Goal: Task Accomplishment & Management: Complete application form

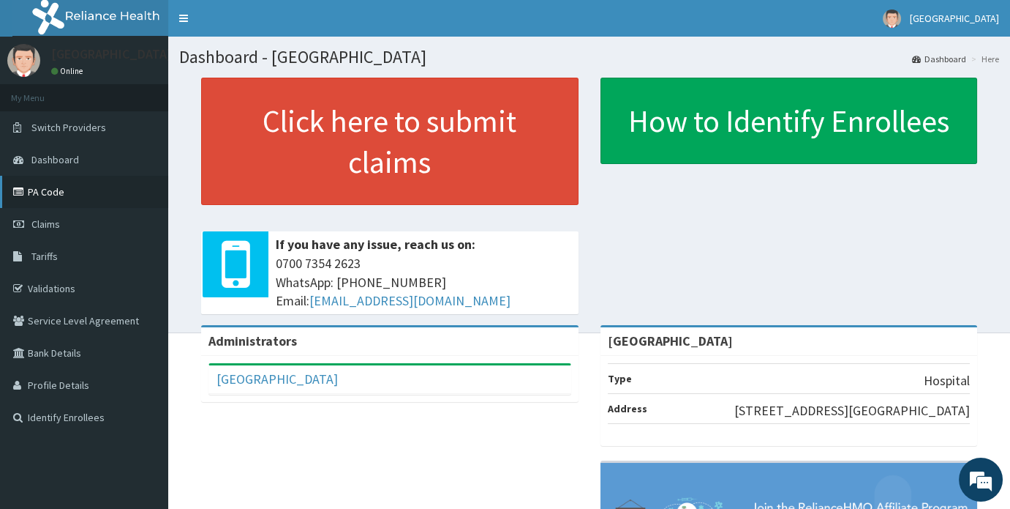
click at [41, 190] on link "PA Code" at bounding box center [84, 192] width 168 height 32
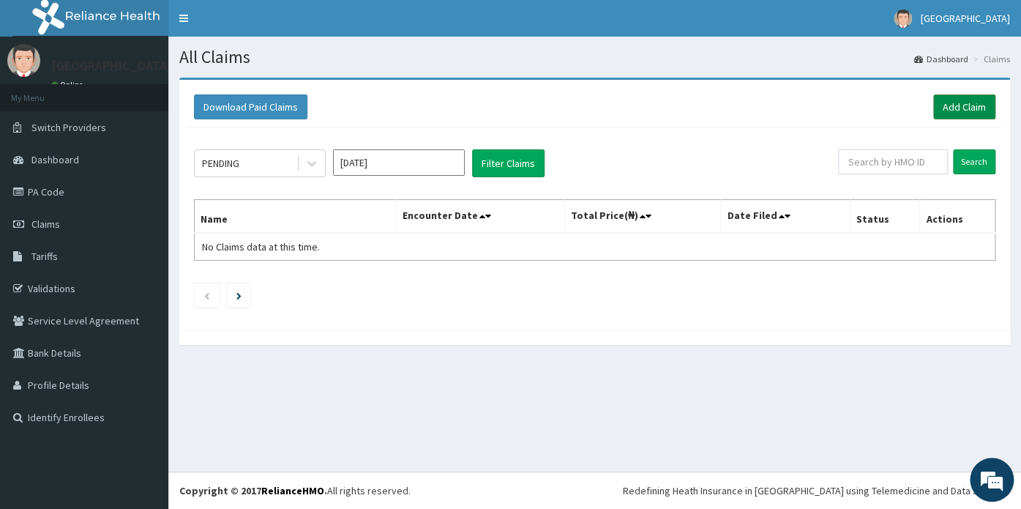
click at [969, 105] on link "Add Claim" at bounding box center [964, 106] width 62 height 25
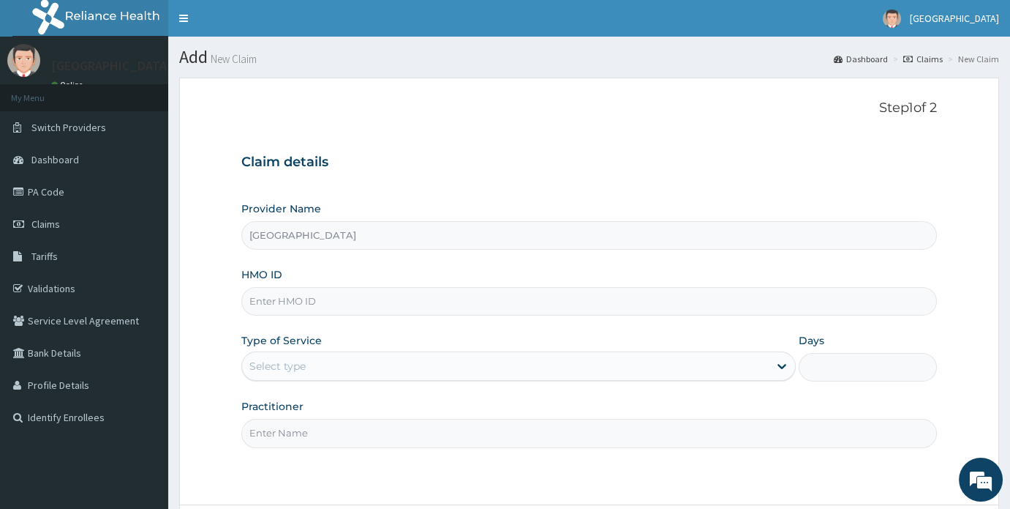
click at [372, 372] on div "Select type" at bounding box center [505, 365] width 527 height 23
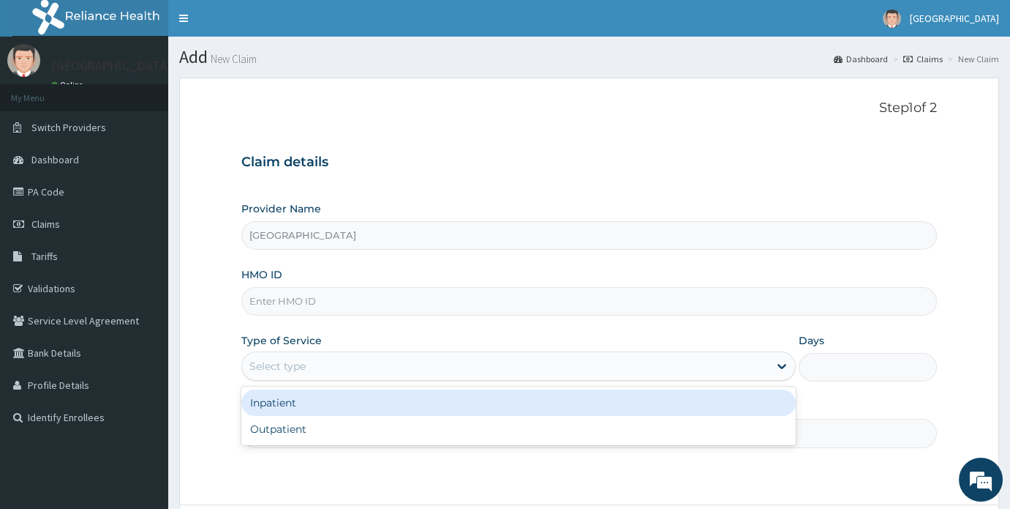
click at [316, 405] on div "Inpatient" at bounding box center [518, 402] width 555 height 26
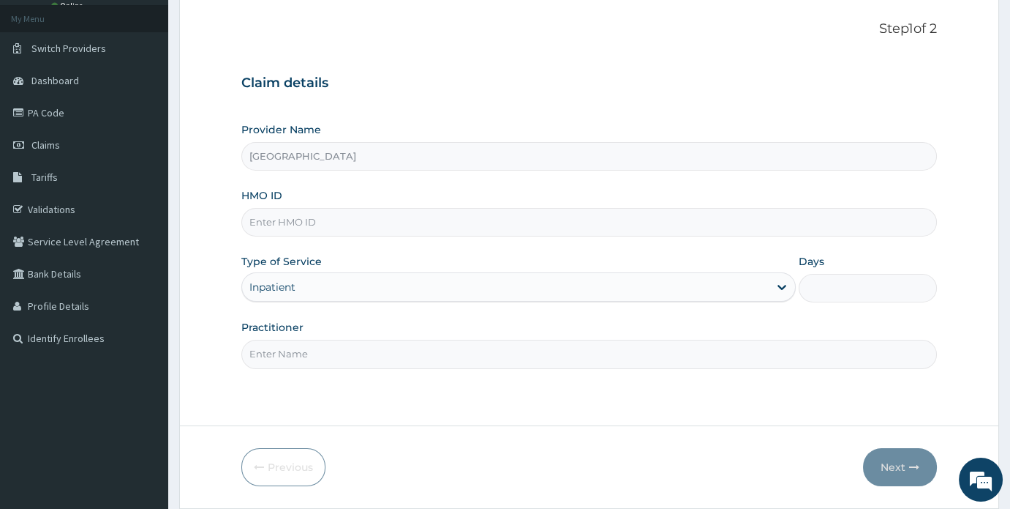
click at [482, 355] on input "Practitioner" at bounding box center [589, 353] width 696 height 29
type input "Dr Sunday Bode Ogunjemilua"
click at [650, 223] on input "HMO ID" at bounding box center [588, 222] width 694 height 29
type input "ENP/11201/B"
click at [822, 284] on input "Days" at bounding box center [866, 288] width 138 height 29
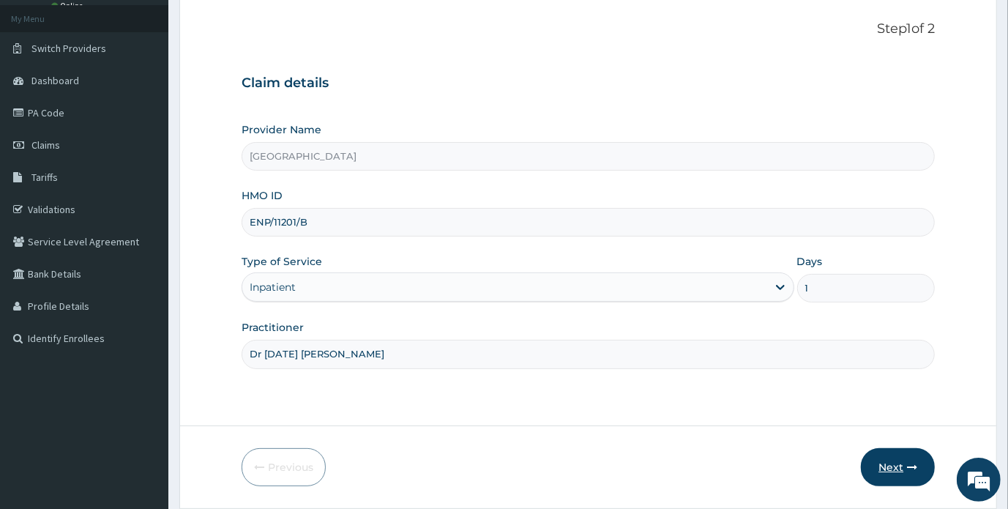
type input "1"
click at [901, 468] on button "Next" at bounding box center [897, 467] width 74 height 38
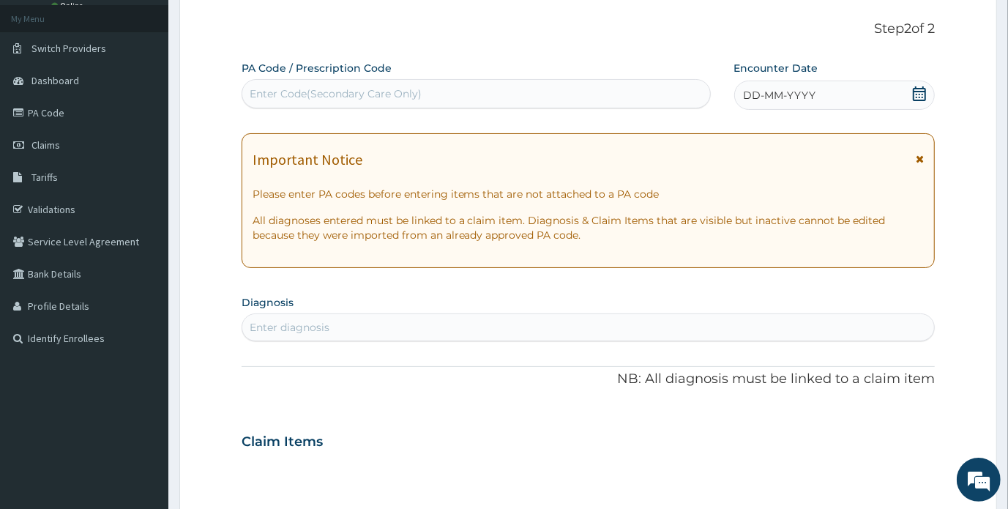
click at [476, 95] on div "Enter Code(Secondary Care Only)" at bounding box center [476, 93] width 468 height 23
paste input "PA/52F725"
type input "PA/52F725"
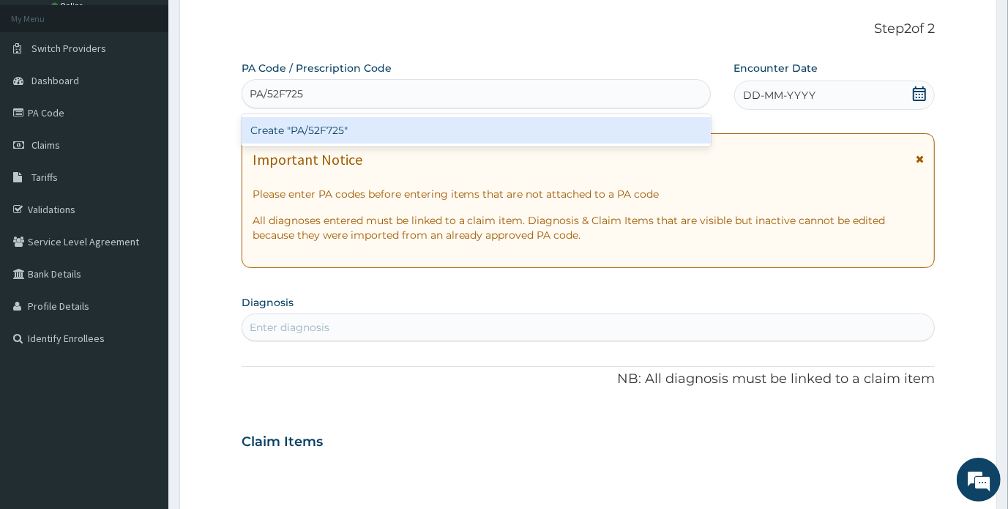
click at [315, 124] on div "Create "PA/52F725"" at bounding box center [475, 130] width 469 height 26
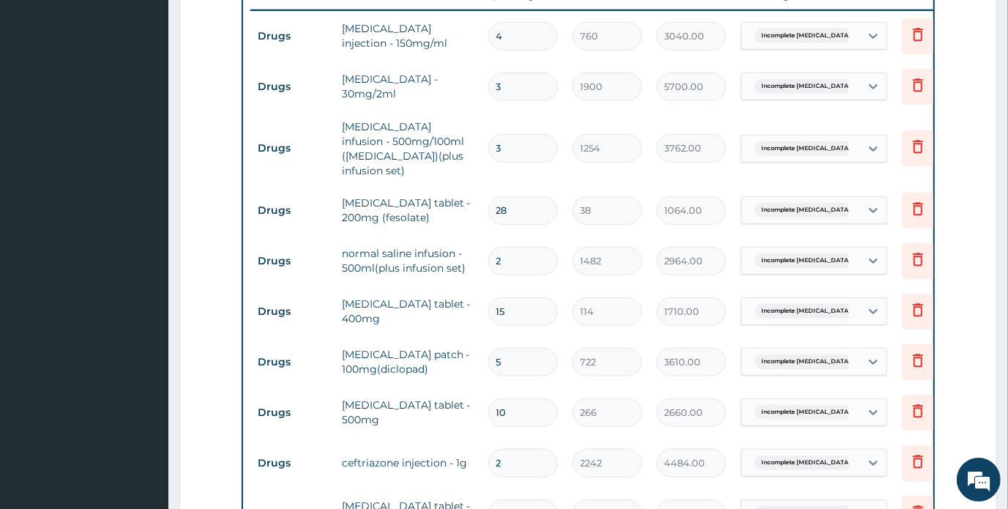
scroll to position [576, 0]
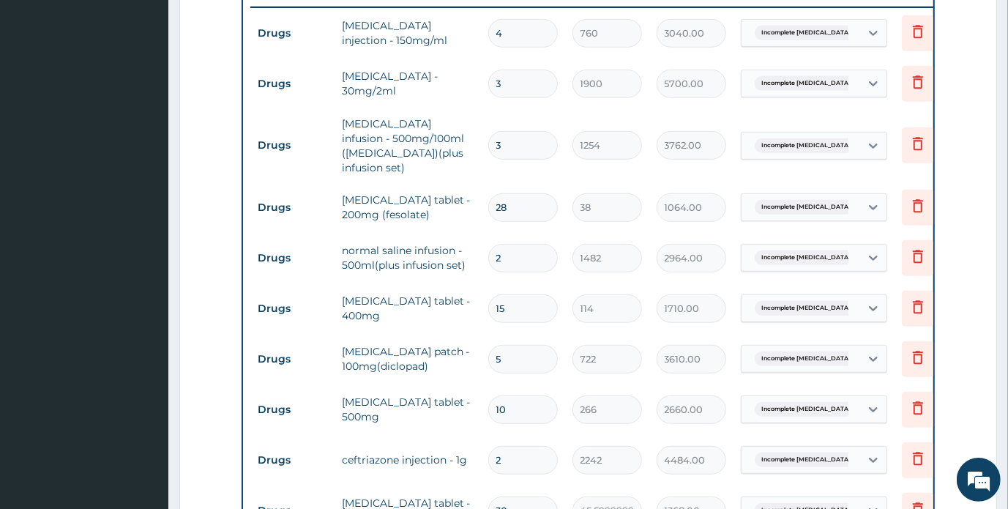
click at [511, 246] on input "2" at bounding box center [523, 258] width 70 height 29
type input "0.00"
type input "4"
type input "5928.00"
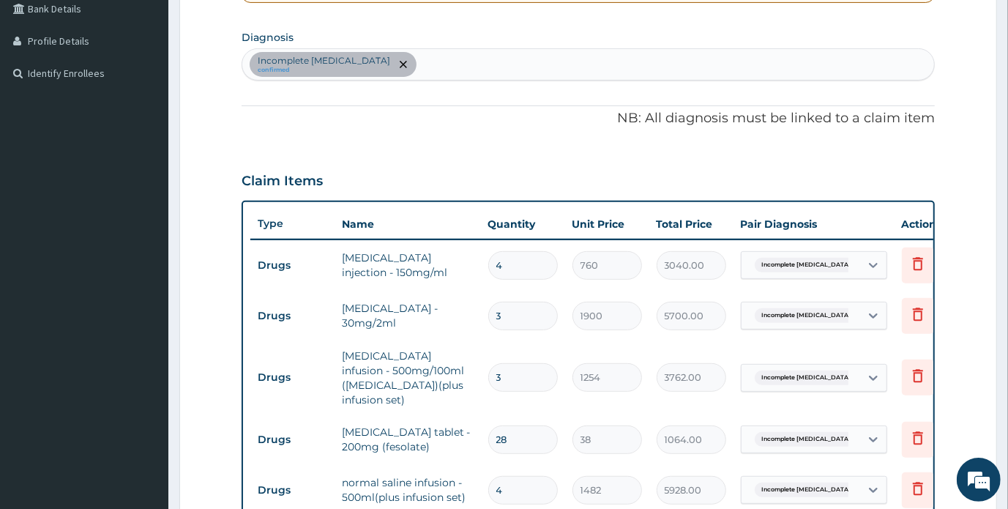
scroll to position [300, 0]
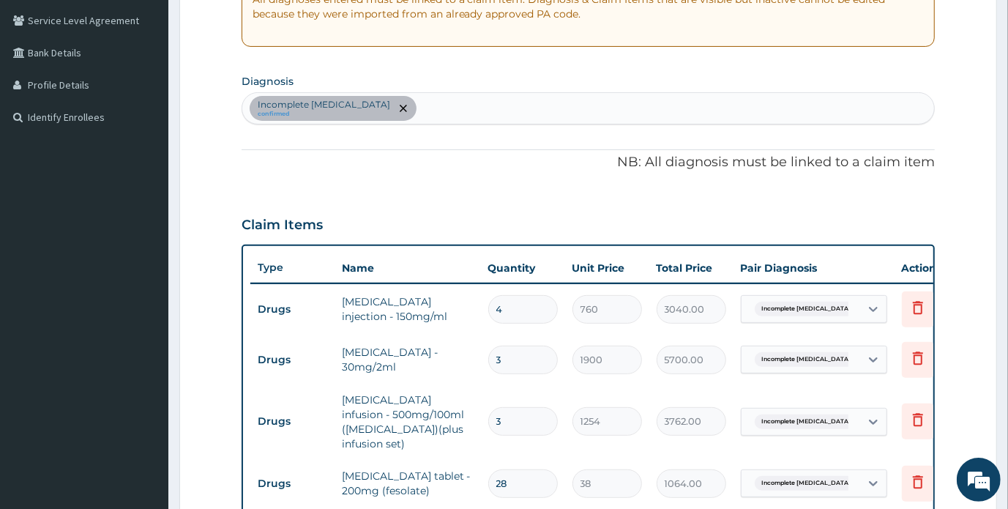
type input "4"
click at [476, 116] on div "Incomplete miscarriage confirmed" at bounding box center [588, 108] width 692 height 31
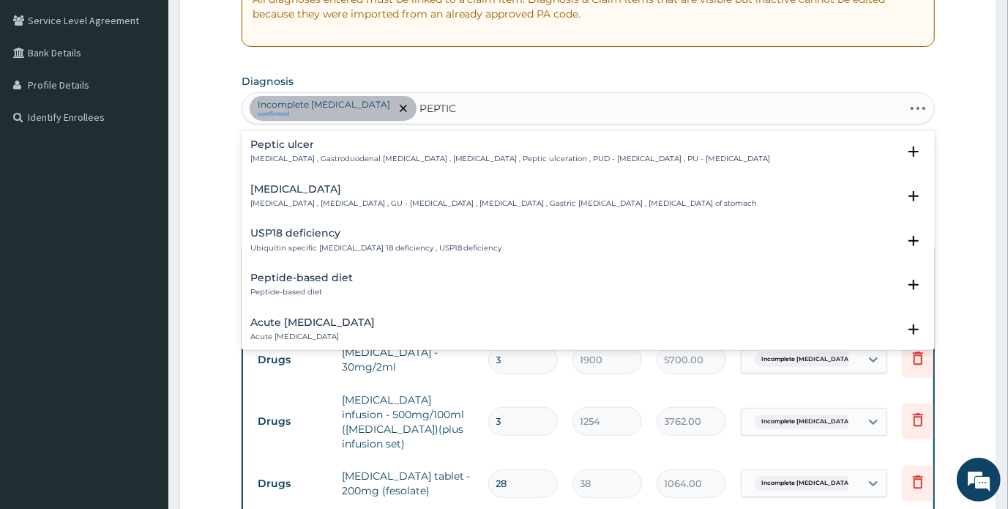
type input "PEPTIC"
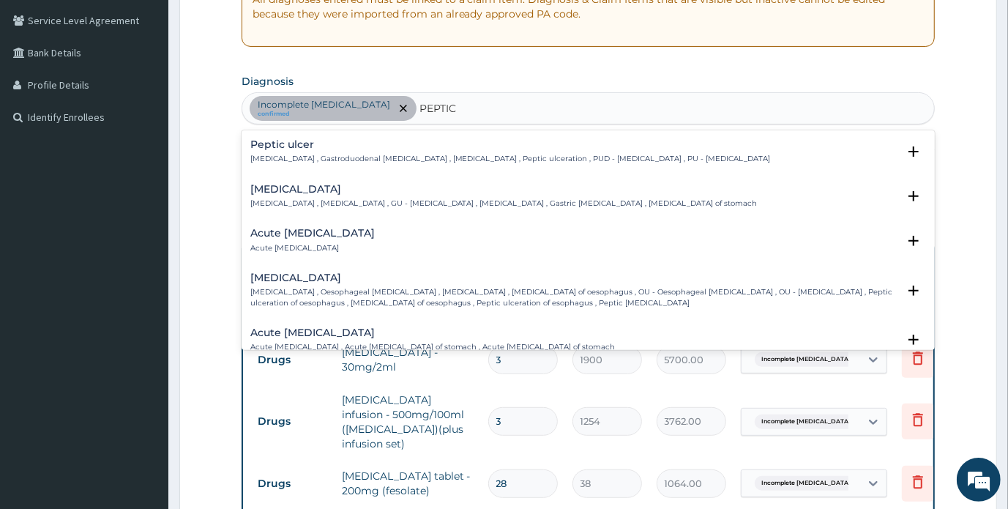
click at [329, 243] on p "Acute peptic ulcer" at bounding box center [312, 248] width 124 height 10
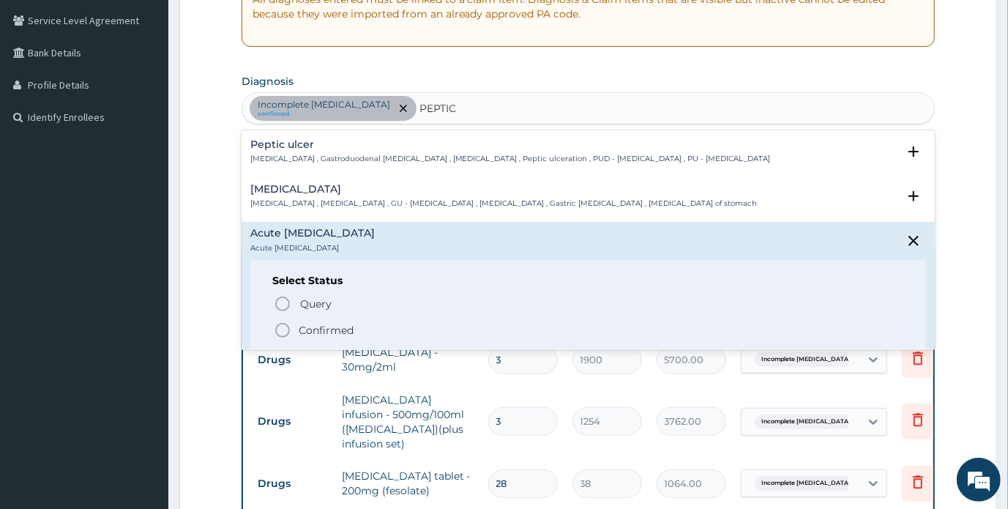
click at [284, 326] on icon "status option filled" at bounding box center [283, 330] width 18 height 18
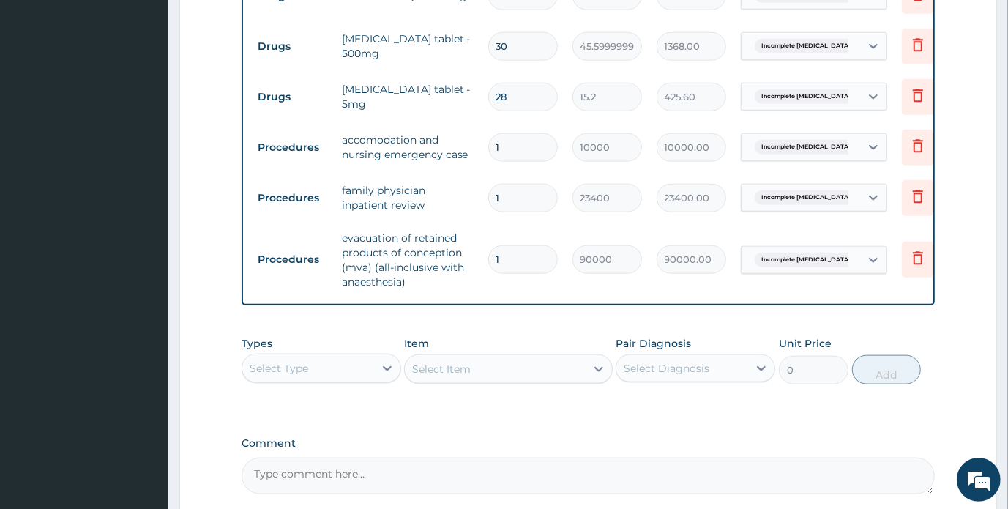
scroll to position [1128, 0]
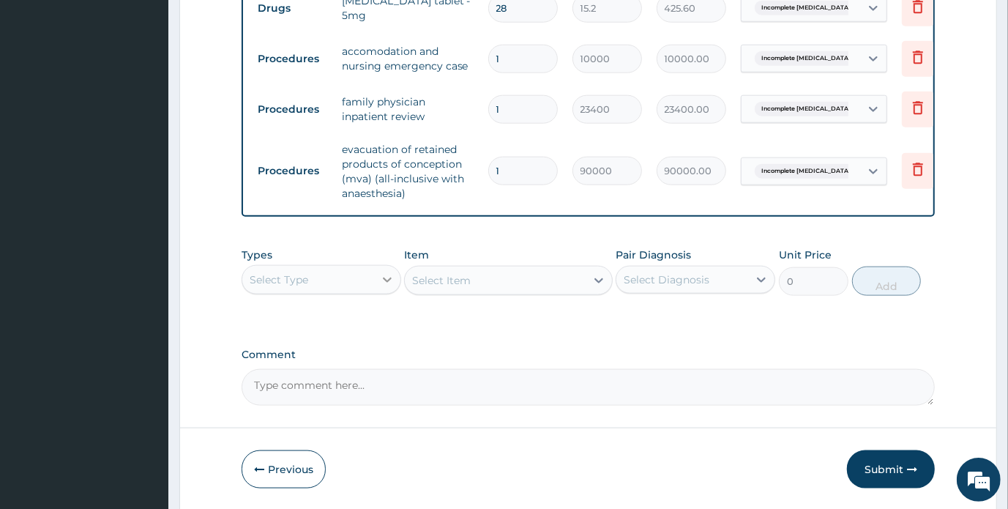
click at [386, 272] on icon at bounding box center [387, 279] width 15 height 15
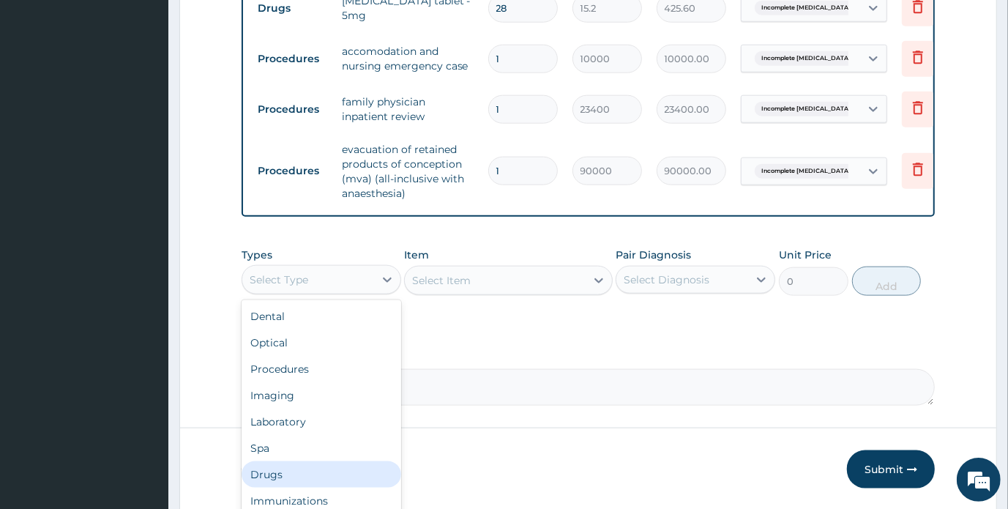
click at [316, 466] on div "Drugs" at bounding box center [321, 474] width 160 height 26
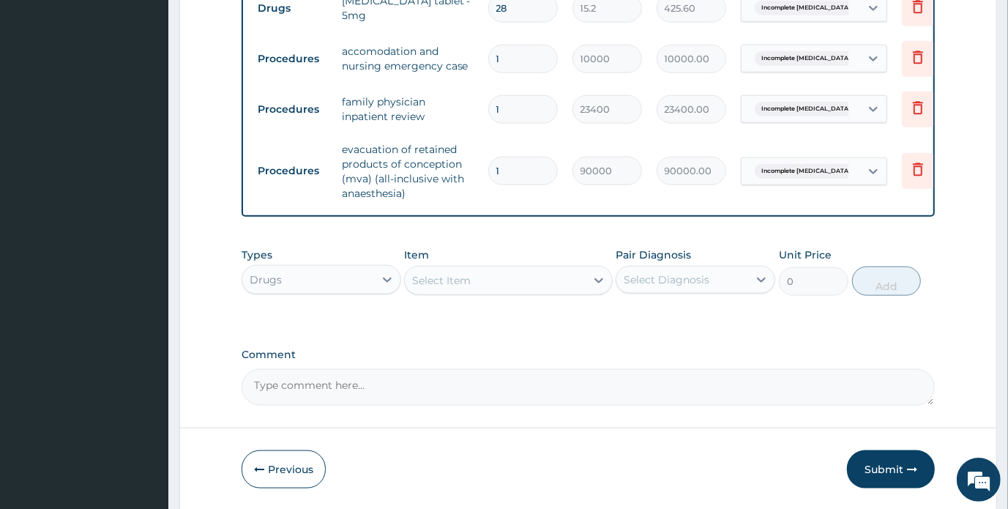
click at [446, 274] on div "Select Item" at bounding box center [441, 280] width 59 height 15
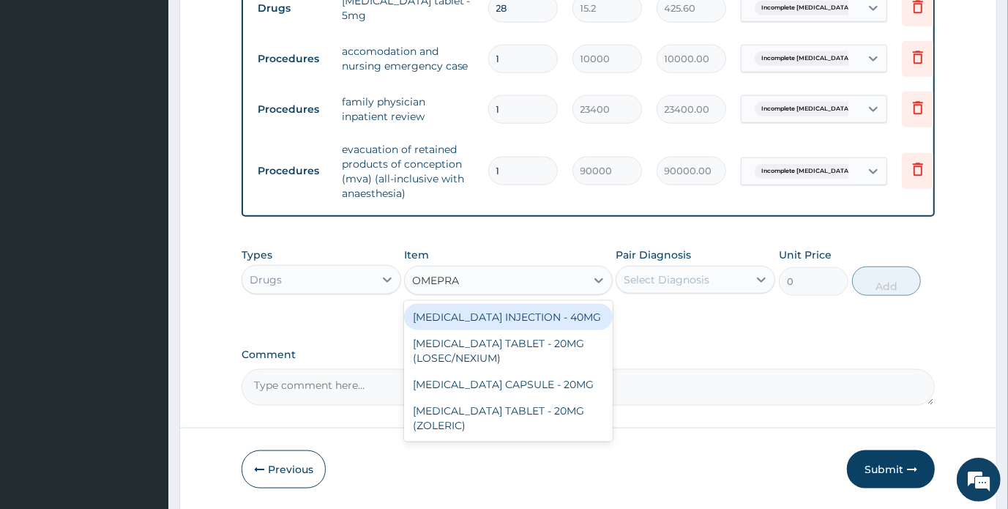
type input "OMEPRAZ"
click at [488, 318] on div "OMEPRAZOLE INJECTION - 40MG" at bounding box center [508, 317] width 208 height 26
type input "1900"
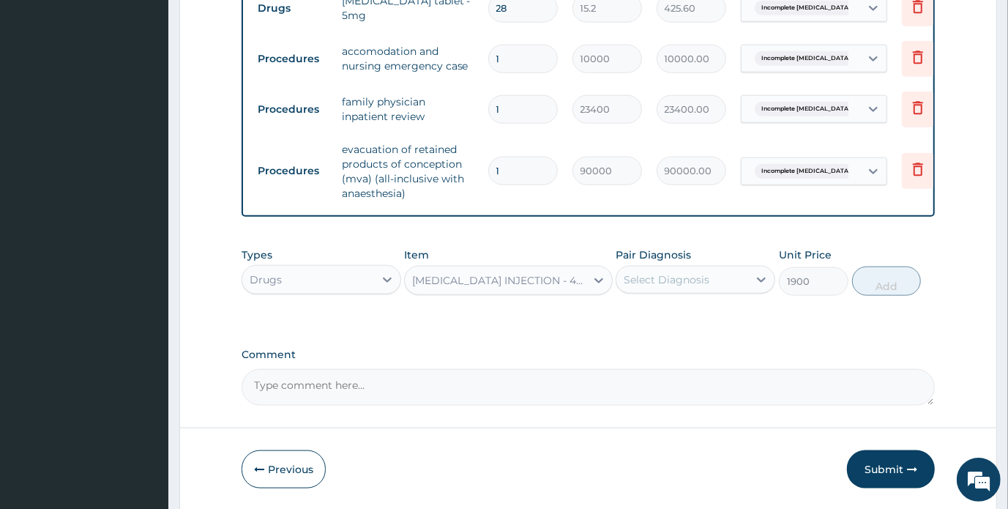
click at [735, 274] on div "Select Diagnosis" at bounding box center [682, 279] width 132 height 23
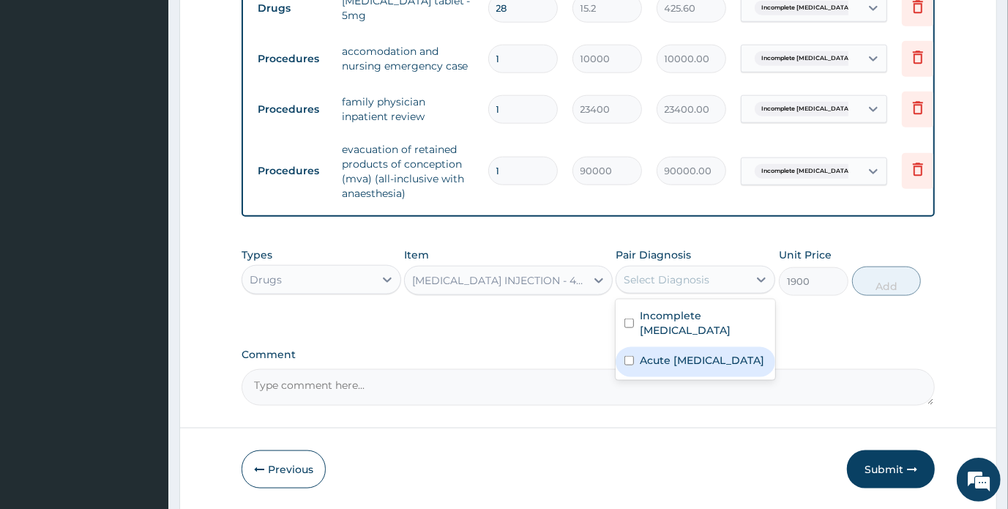
click at [628, 356] on input "checkbox" at bounding box center [629, 361] width 10 height 10
checkbox input "true"
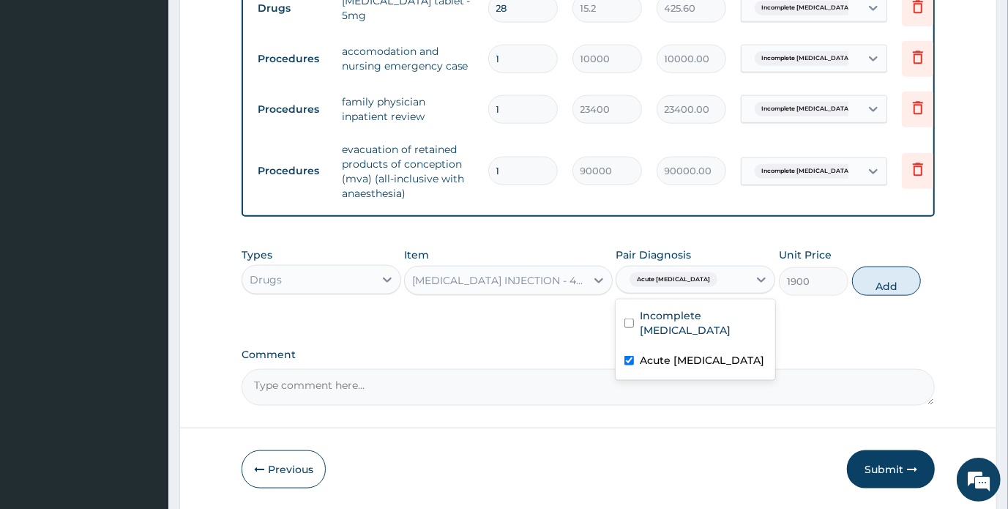
click at [334, 390] on textarea "Comment" at bounding box center [588, 387] width 694 height 37
click at [882, 284] on button "Add" at bounding box center [887, 280] width 70 height 29
type input "0"
